Goal: Task Accomplishment & Management: Use online tool/utility

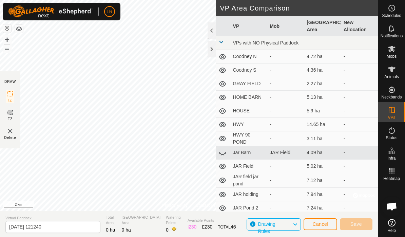
click at [213, 51] on div at bounding box center [212, 49] width 8 height 16
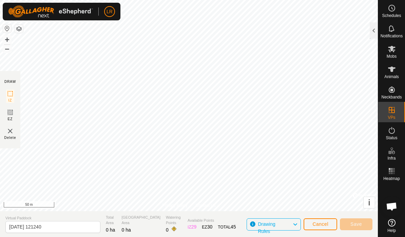
click at [324, 234] on section "Virtual Paddock [DATE] 121240 Total Area 0 ha Grazing Area 0 ha Watering Points…" at bounding box center [189, 224] width 378 height 26
click at [323, 220] on button "Cancel" at bounding box center [321, 224] width 34 height 12
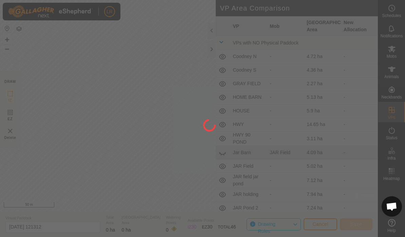
click at [326, 225] on div at bounding box center [202, 118] width 405 height 237
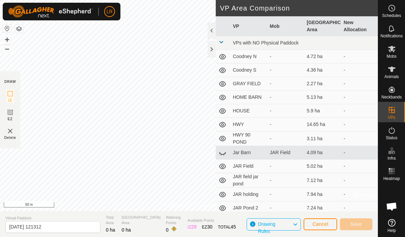
click at [326, 225] on span "Cancel" at bounding box center [321, 223] width 16 height 5
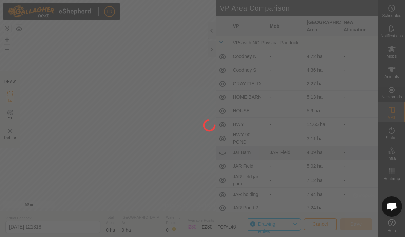
click at [392, 78] on div at bounding box center [202, 118] width 405 height 237
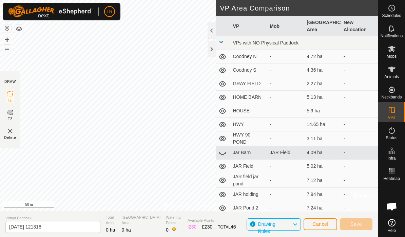
click at [397, 68] on es-animals-svg-icon at bounding box center [392, 69] width 12 height 11
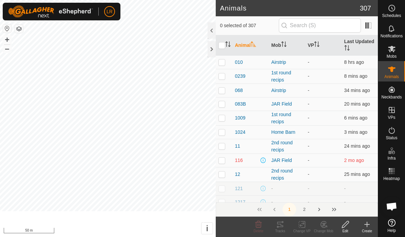
click at [397, 77] on span "Animals" at bounding box center [391, 77] width 15 height 4
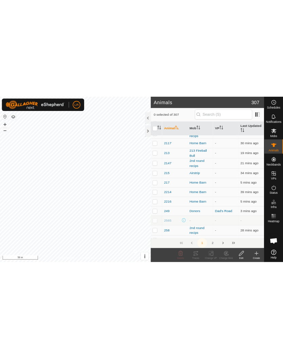
scroll to position [673, 0]
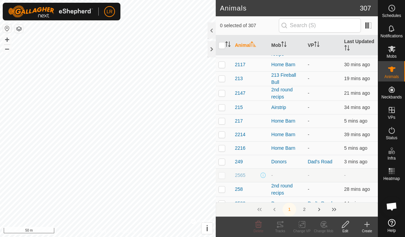
click at [285, 75] on div "213 Fireball Bull" at bounding box center [286, 79] width 31 height 14
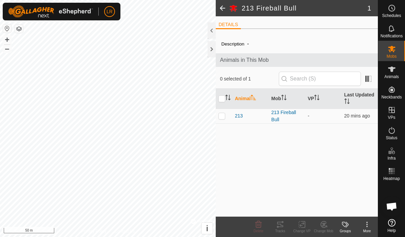
click at [223, 121] on td at bounding box center [224, 116] width 16 height 15
checkbox input "true"
click at [222, 11] on span at bounding box center [223, 8] width 14 height 16
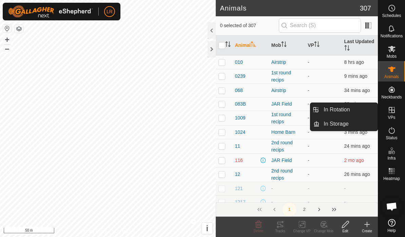
click at [393, 117] on span "VPs" at bounding box center [391, 117] width 7 height 4
click at [396, 115] on es-virtualpaddocks-svg-icon at bounding box center [392, 110] width 12 height 11
click at [393, 117] on span "VPs" at bounding box center [391, 117] width 7 height 4
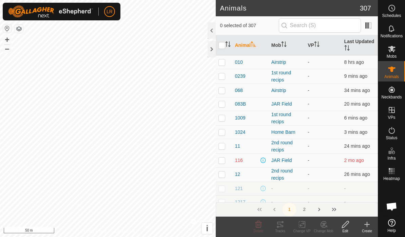
click at [215, 47] on div at bounding box center [212, 49] width 8 height 16
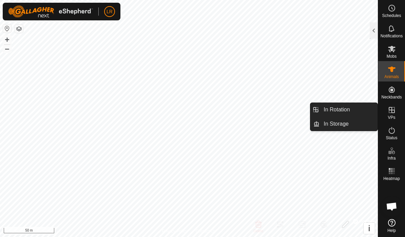
click at [391, 114] on es-virtualpaddocks-svg-icon at bounding box center [392, 110] width 12 height 11
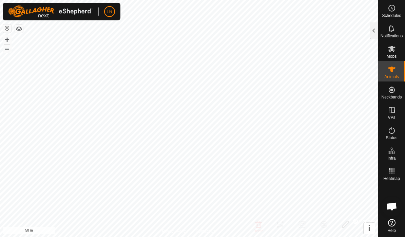
click at [392, 53] on es-mob-svg-icon at bounding box center [392, 48] width 12 height 11
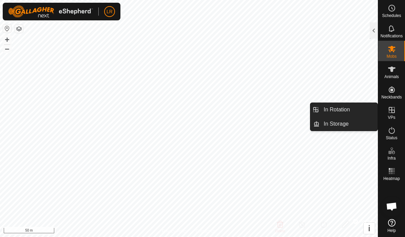
click at [352, 110] on link "In Rotation" at bounding box center [349, 110] width 58 height 14
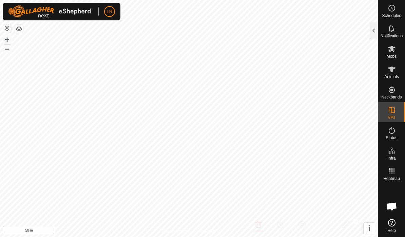
click at [375, 34] on div at bounding box center [374, 30] width 8 height 16
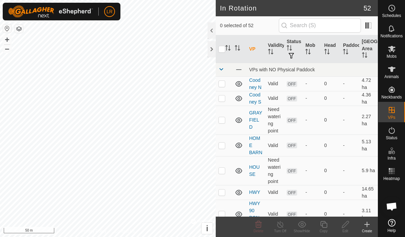
click at [363, 230] on div "Create" at bounding box center [367, 230] width 22 height 5
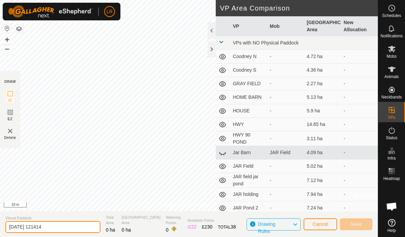
click at [55, 226] on input "[DATE] 121414" at bounding box center [52, 227] width 95 height 12
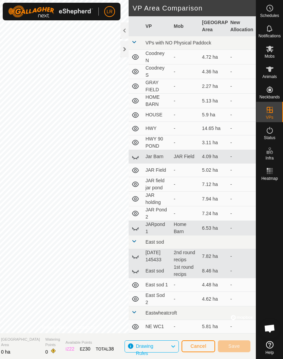
type input "[DATE] 1214JAR Barn"
click at [197, 236] on span "Cancel" at bounding box center [198, 345] width 16 height 5
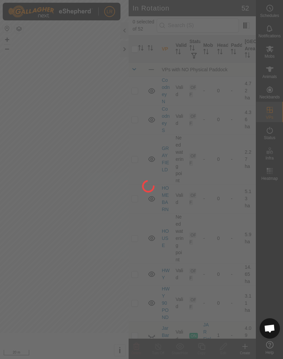
scroll to position [0, 0]
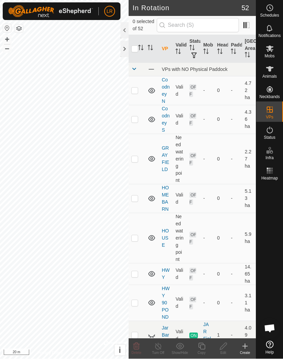
click at [243, 236] on icon at bounding box center [245, 346] width 8 height 8
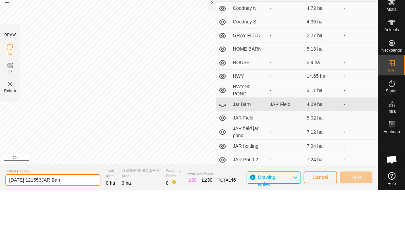
scroll to position [0, 0]
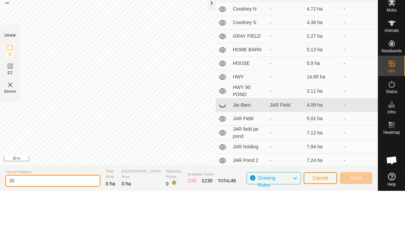
type input "2"
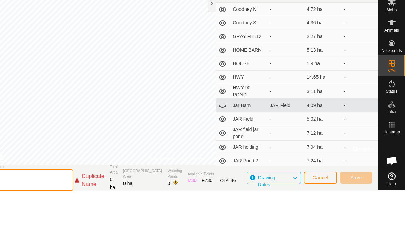
scroll to position [0, 0]
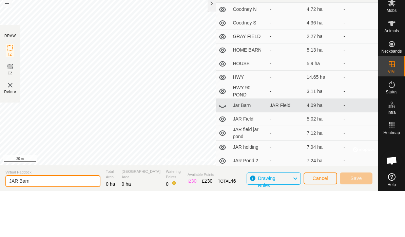
type input "JAR Barn"
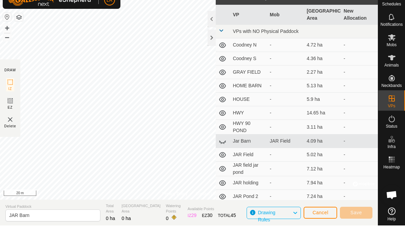
click at [211, 41] on div at bounding box center [212, 49] width 8 height 16
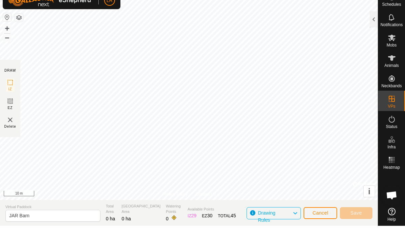
click at [10, 127] on img at bounding box center [10, 131] width 8 height 8
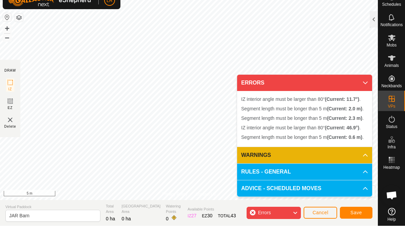
click at [11, 127] on img at bounding box center [10, 131] width 8 height 8
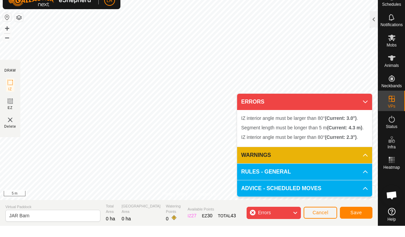
click at [291, 218] on div "Errors" at bounding box center [274, 224] width 54 height 12
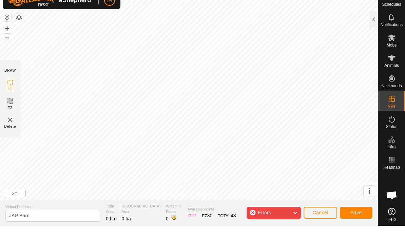
click at [325, 221] on span "Cancel" at bounding box center [321, 223] width 16 height 5
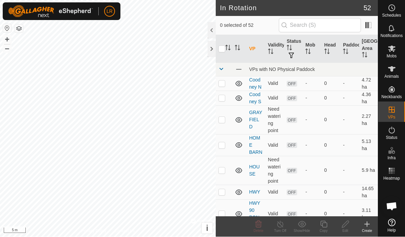
click at [368, 226] on icon at bounding box center [367, 224] width 8 height 8
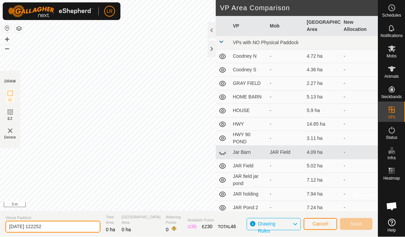
click at [16, 223] on input "[DATE] 122252" at bounding box center [52, 227] width 95 height 12
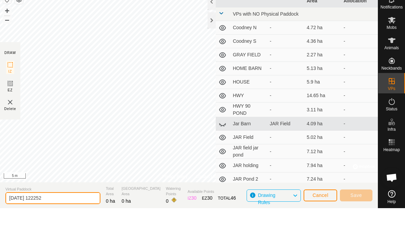
click at [13, 221] on input "[DATE] 122252" at bounding box center [52, 227] width 95 height 12
click at [403, 41] on div "Mobs" at bounding box center [391, 51] width 27 height 20
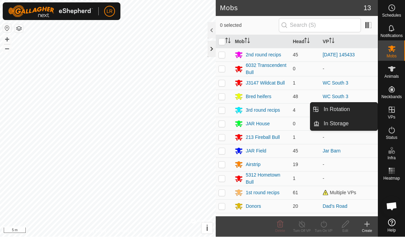
click at [212, 46] on div at bounding box center [212, 49] width 8 height 16
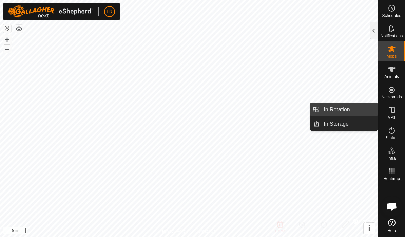
click at [347, 110] on span "In Rotation" at bounding box center [337, 110] width 26 height 8
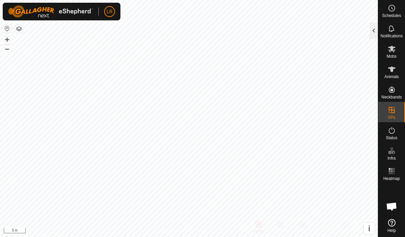
click at [373, 28] on div at bounding box center [374, 30] width 8 height 16
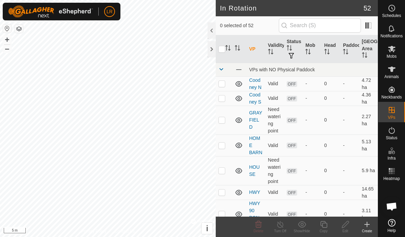
click at [371, 228] on div "Create" at bounding box center [367, 230] width 22 height 5
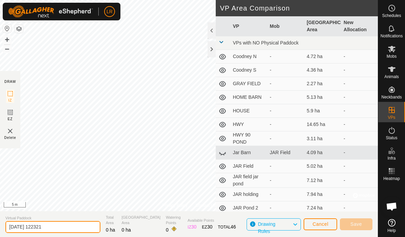
click at [18, 226] on input "[DATE] 122321" at bounding box center [52, 227] width 95 height 12
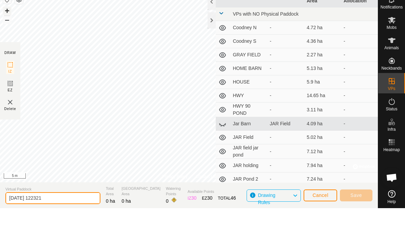
scroll to position [0, 0]
drag, startPoint x: 58, startPoint y: 199, endPoint x: 0, endPoint y: 188, distance: 58.8
click at [0, 211] on section "Virtual Paddock [DATE] 122321 Total Area 0 ha Grazing Area 0 ha Watering Points…" at bounding box center [189, 224] width 378 height 26
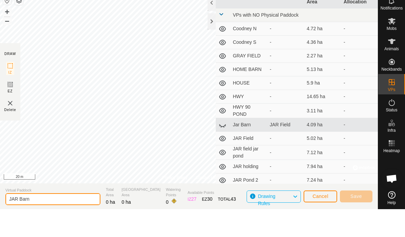
type input "JAR Barn"
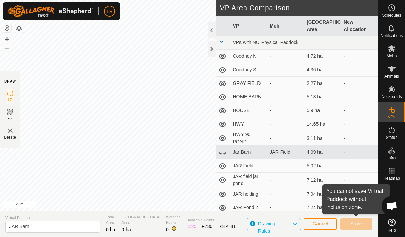
click at [325, 221] on span "Cancel" at bounding box center [321, 223] width 16 height 5
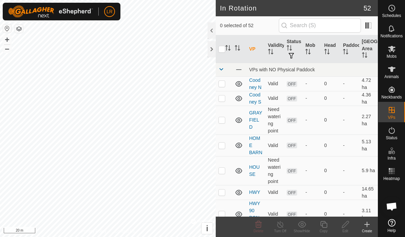
click at [367, 224] on icon at bounding box center [367, 224] width 5 height 0
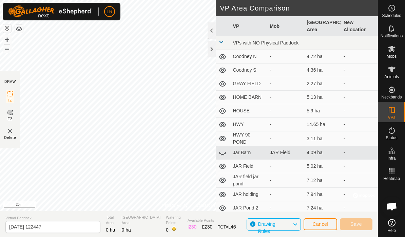
click at [12, 94] on icon at bounding box center [10, 94] width 8 height 8
click at [7, 92] on rect at bounding box center [9, 93] width 5 height 5
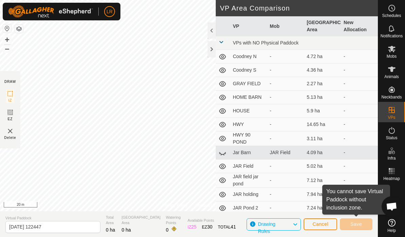
click at [6, 97] on icon at bounding box center [10, 94] width 8 height 8
click at [321, 225] on span "Cancel" at bounding box center [321, 223] width 16 height 5
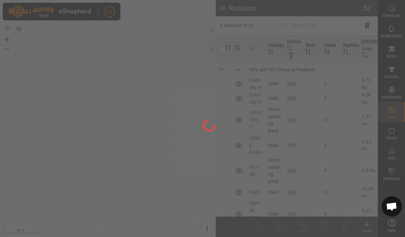
click at [324, 223] on div at bounding box center [202, 118] width 405 height 237
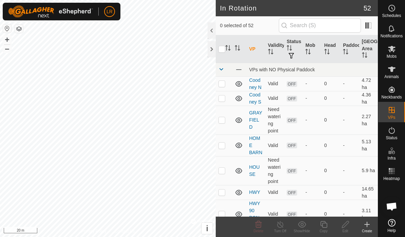
click at [368, 224] on icon at bounding box center [367, 224] width 5 height 0
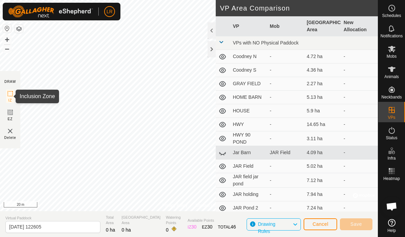
click at [10, 94] on icon at bounding box center [10, 94] width 8 height 8
click at [10, 96] on rect at bounding box center [9, 93] width 5 height 5
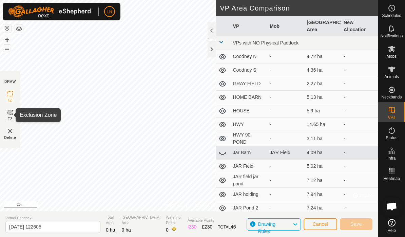
click at [8, 115] on icon at bounding box center [10, 112] width 8 height 8
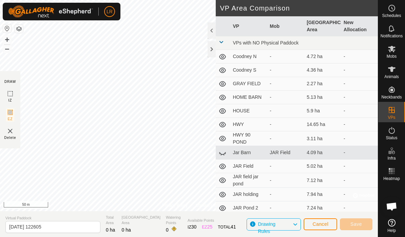
click at [8, 92] on rect at bounding box center [9, 93] width 5 height 5
click at [12, 131] on img at bounding box center [10, 131] width 8 height 8
click at [13, 132] on img at bounding box center [10, 131] width 8 height 8
click at [14, 132] on img at bounding box center [10, 131] width 8 height 8
click at [11, 131] on img at bounding box center [10, 131] width 8 height 8
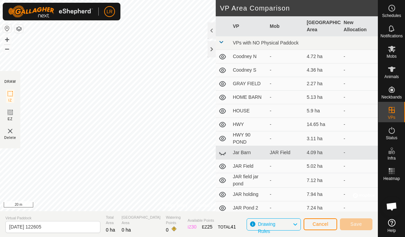
click at [4, 131] on div "Delete" at bounding box center [10, 133] width 12 height 13
click at [121, 79] on html "LR Schedules Notifications Mobs Animals Neckbands VPs Status Infra Heatmap Help…" at bounding box center [202, 118] width 405 height 237
click at [8, 131] on img at bounding box center [10, 131] width 8 height 8
click at [12, 132] on img at bounding box center [10, 131] width 8 height 8
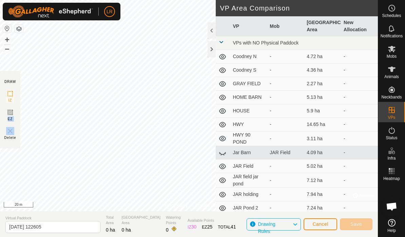
click at [12, 132] on img at bounding box center [10, 131] width 8 height 8
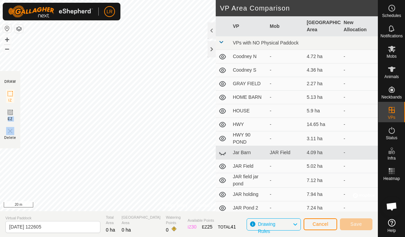
click at [12, 132] on img at bounding box center [10, 131] width 8 height 8
click at [73, 132] on div "Privacy Policy Contact Us 213 3498107127 213 Fireball Bull - + – ⇧ i © Mapbox ,…" at bounding box center [189, 118] width 378 height 237
click at [326, 225] on span "Cancel" at bounding box center [321, 223] width 16 height 5
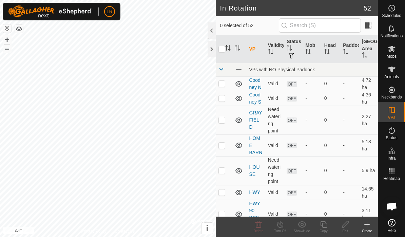
click at [369, 225] on icon at bounding box center [367, 224] width 8 height 8
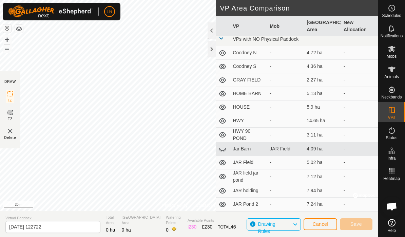
scroll to position [3, 0]
click at [7, 91] on rect at bounding box center [9, 93] width 5 height 5
click at [9, 110] on rect at bounding box center [9, 112] width 5 height 5
click at [334, 224] on button "Cancel" at bounding box center [321, 224] width 34 height 12
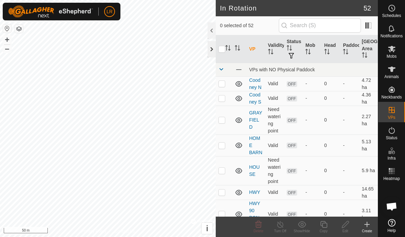
click at [213, 47] on div at bounding box center [212, 49] width 8 height 16
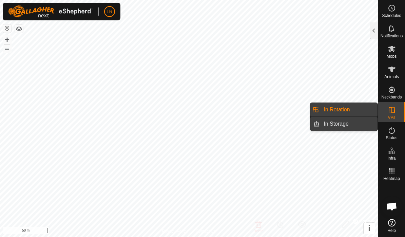
click at [362, 127] on link "In Storage" at bounding box center [349, 124] width 58 height 14
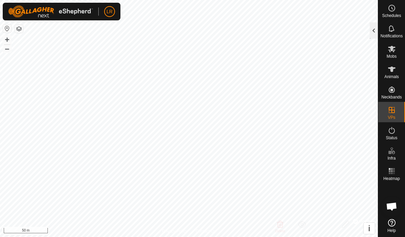
click at [373, 26] on div at bounding box center [374, 30] width 8 height 16
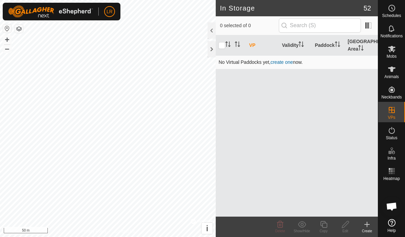
click at [282, 61] on link "create one" at bounding box center [281, 61] width 22 height 5
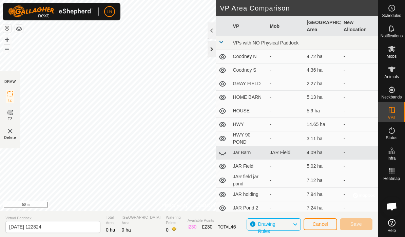
click at [212, 49] on div at bounding box center [212, 49] width 8 height 16
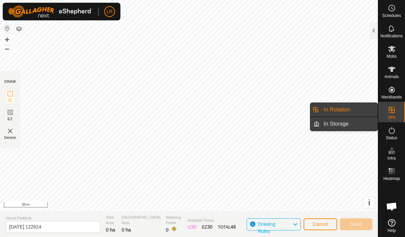
click at [360, 127] on link "In Storage" at bounding box center [349, 124] width 58 height 14
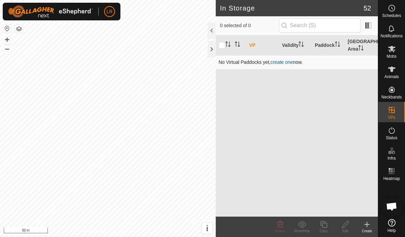
click at [281, 63] on link "create one" at bounding box center [281, 61] width 22 height 5
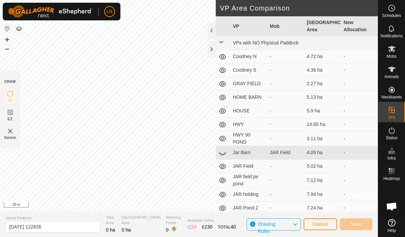
click at [6, 112] on icon at bounding box center [10, 112] width 8 height 8
click at [6, 88] on section "DRAW IZ EZ Delete" at bounding box center [10, 109] width 20 height 77
click at [10, 91] on rect at bounding box center [9, 93] width 5 height 5
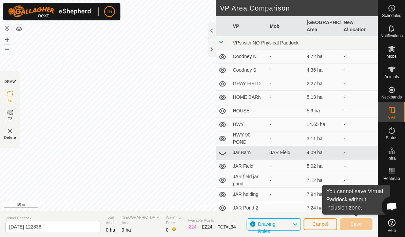
click at [11, 95] on icon at bounding box center [10, 94] width 8 height 8
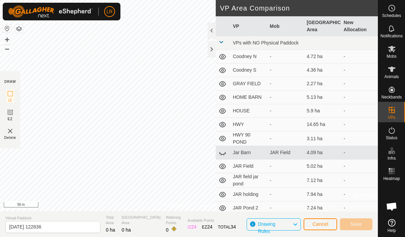
click at [9, 90] on icon at bounding box center [10, 94] width 8 height 8
click at [353, 151] on td "-" at bounding box center [359, 153] width 37 height 14
click at [322, 227] on button "Cancel" at bounding box center [321, 224] width 34 height 12
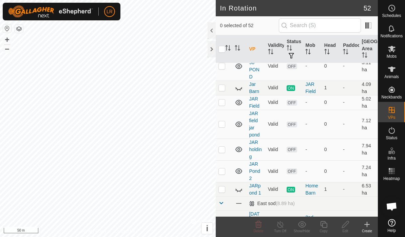
scroll to position [148, 0]
click at [255, 88] on link "Jar Barn" at bounding box center [254, 87] width 10 height 13
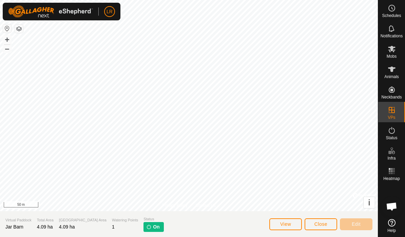
click at [291, 226] on span "View" at bounding box center [285, 223] width 11 height 5
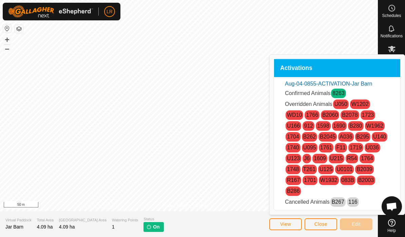
click at [362, 104] on link "W1202" at bounding box center [360, 104] width 17 height 6
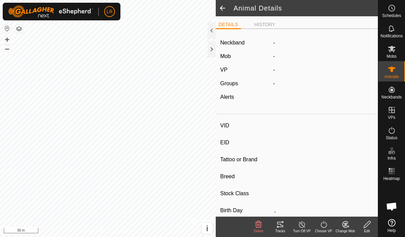
type input "W1202"
type input "-"
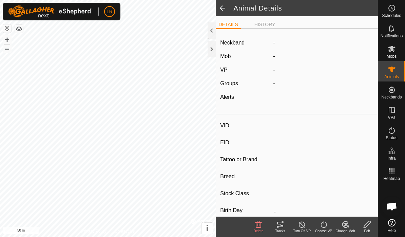
type input "0 kg"
type input "-"
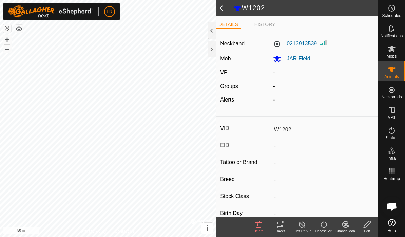
click at [228, 11] on span at bounding box center [223, 8] width 14 height 16
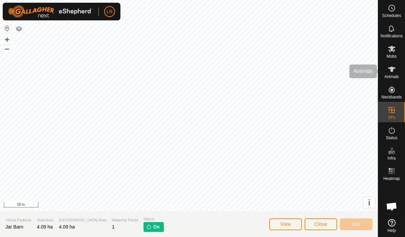
click at [398, 72] on es-animals-svg-icon at bounding box center [392, 69] width 12 height 11
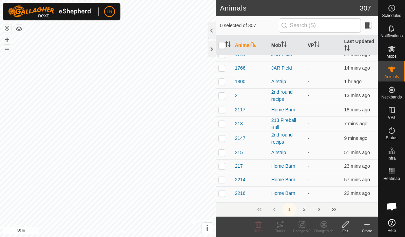
scroll to position [636, 0]
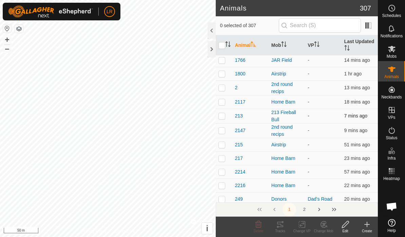
click at [223, 118] on p-checkbox at bounding box center [222, 115] width 7 height 5
click at [326, 225] on icon at bounding box center [324, 224] width 8 height 8
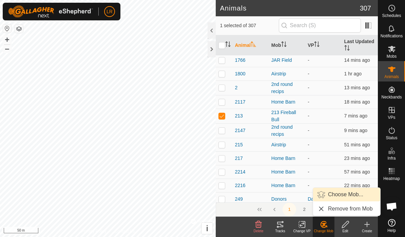
click at [354, 195] on span "Choose Mob..." at bounding box center [345, 194] width 35 height 8
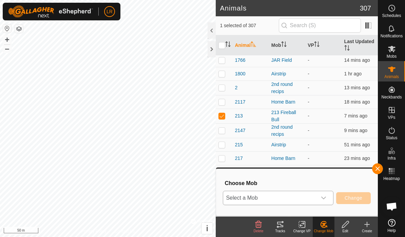
click at [325, 196] on icon "dropdown trigger" at bounding box center [323, 197] width 5 height 5
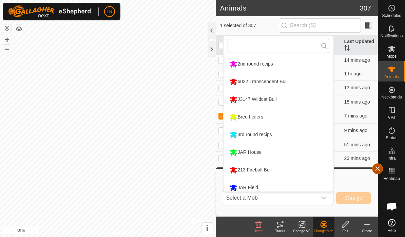
click at [377, 170] on span "button" at bounding box center [377, 168] width 5 height 5
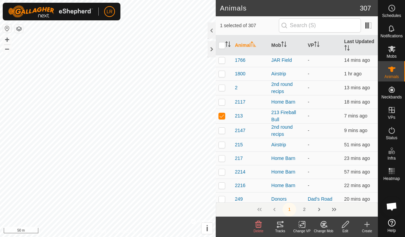
scroll to position [635, 0]
click at [224, 116] on p-checkbox at bounding box center [222, 116] width 7 height 5
checkbox input "false"
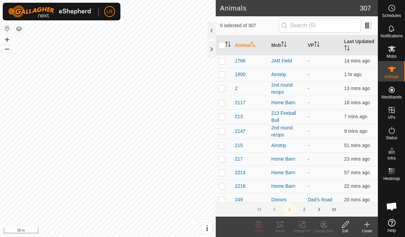
click at [398, 51] on div "Mobs" at bounding box center [391, 51] width 27 height 20
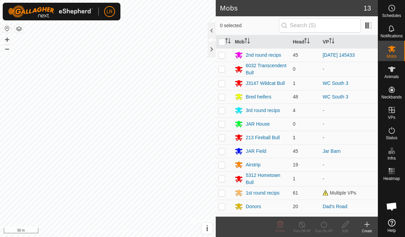
click at [225, 137] on p-checkbox at bounding box center [222, 137] width 7 height 5
checkbox input "true"
click at [326, 225] on icon at bounding box center [324, 224] width 8 height 8
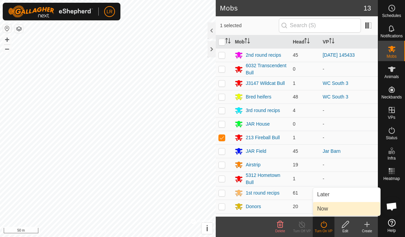
click at [330, 207] on link "Now" at bounding box center [346, 209] width 67 height 14
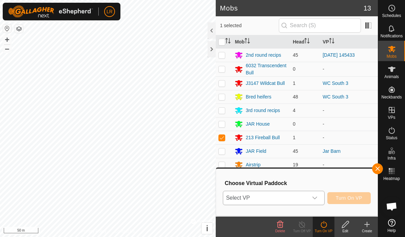
click at [314, 196] on icon "dropdown trigger" at bounding box center [314, 197] width 5 height 5
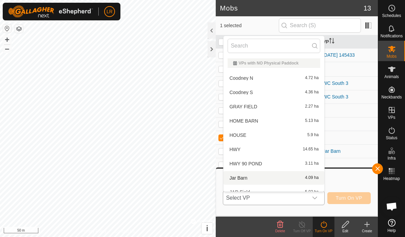
click at [261, 176] on div "Jar Barn 4.09 ha" at bounding box center [274, 178] width 93 height 8
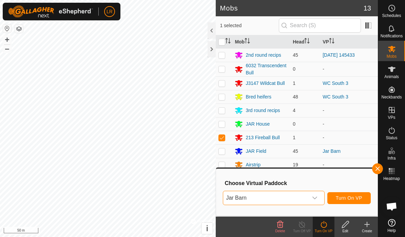
click at [356, 198] on span "Turn On VP" at bounding box center [349, 197] width 26 height 5
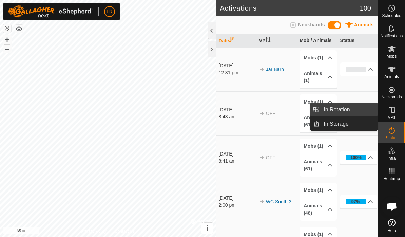
click at [368, 110] on link "In Rotation" at bounding box center [349, 110] width 58 height 14
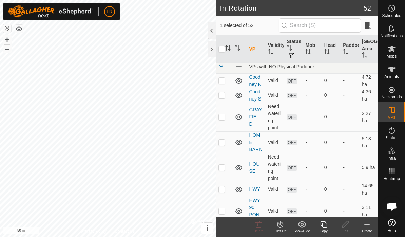
scroll to position [2, 0]
